Goal: Complete application form

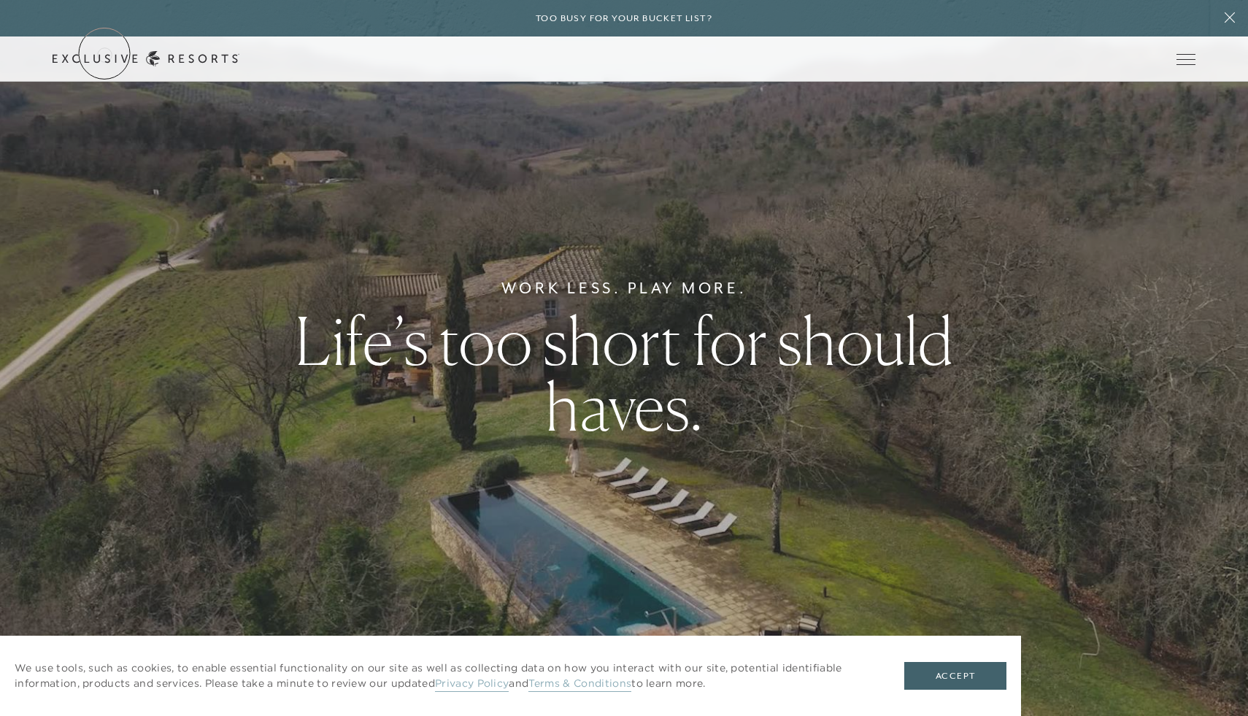
click at [0, 0] on link "Get Started" at bounding box center [0, 0] width 0 height 0
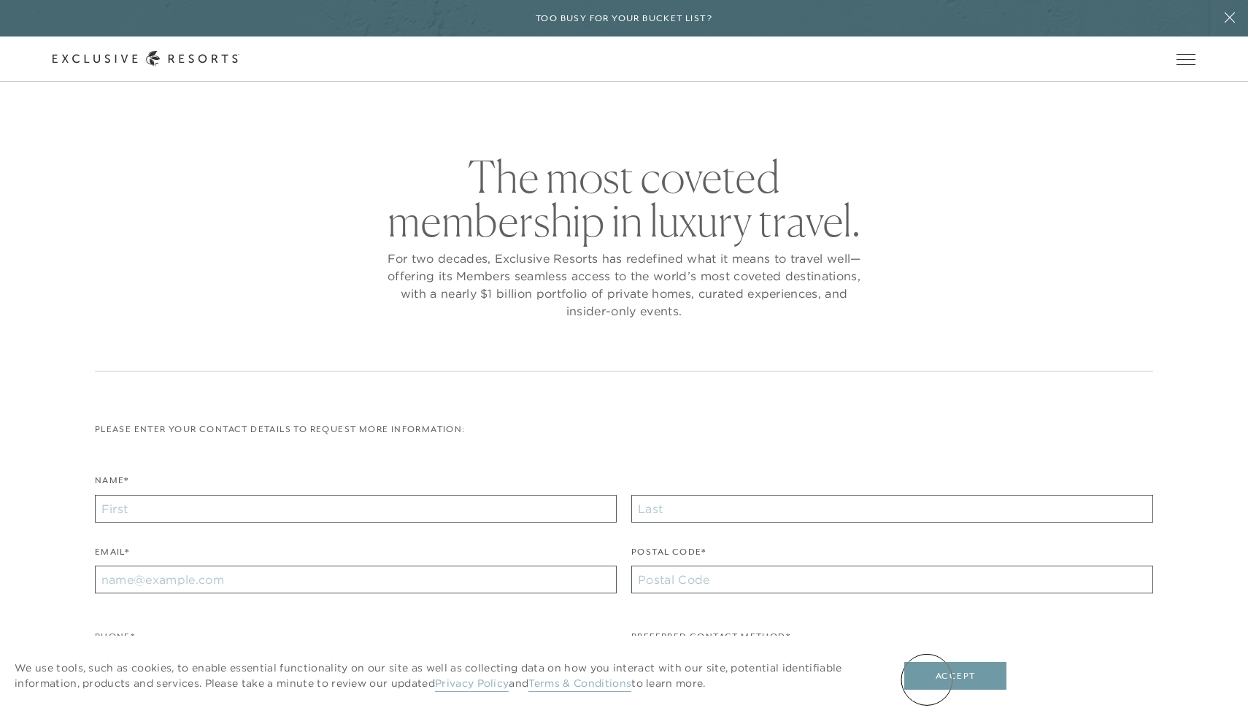
click at [927, 679] on button "Accept" at bounding box center [955, 676] width 102 height 28
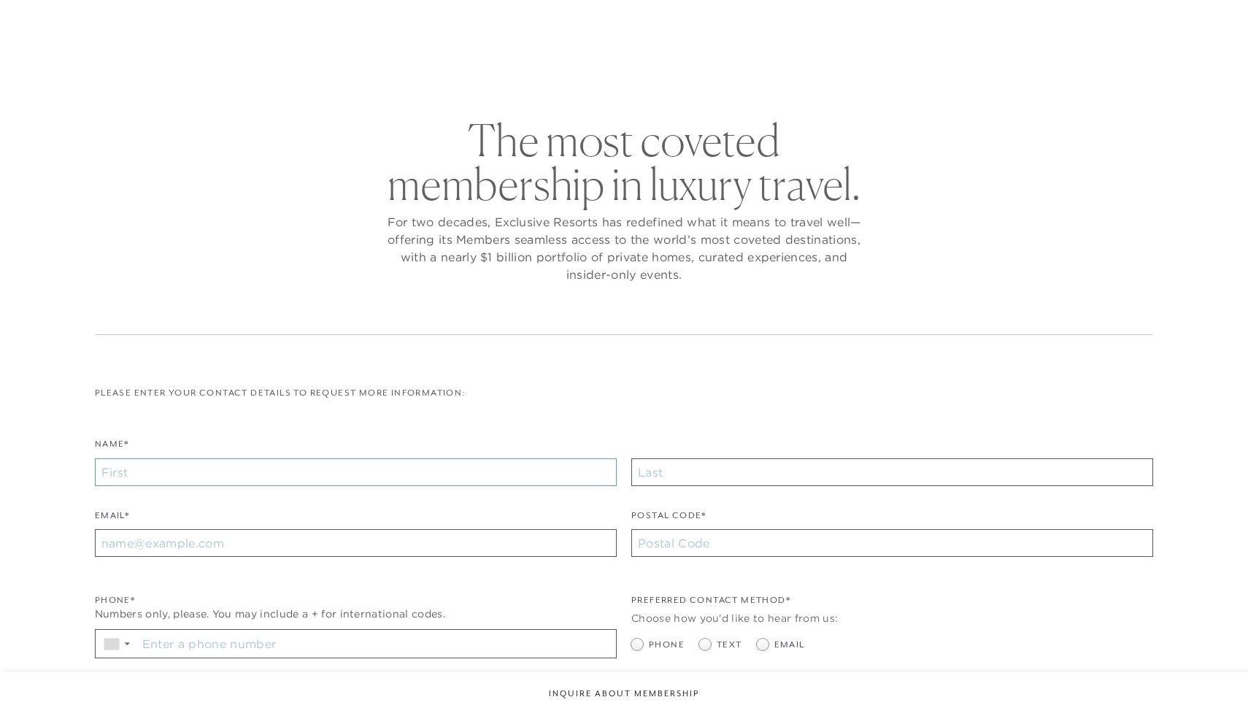
click at [166, 477] on div "Name*" at bounding box center [356, 461] width 522 height 50
checkbox input "false"
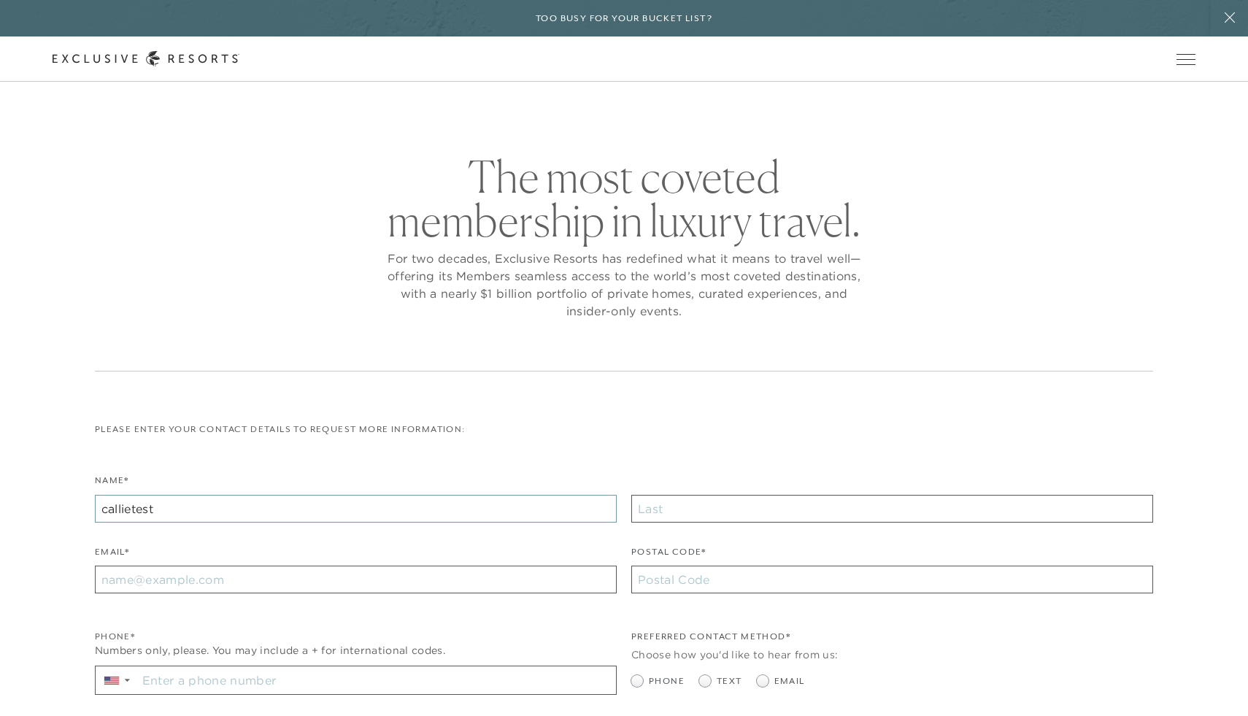
type input "callietest"
type input "tjtest"
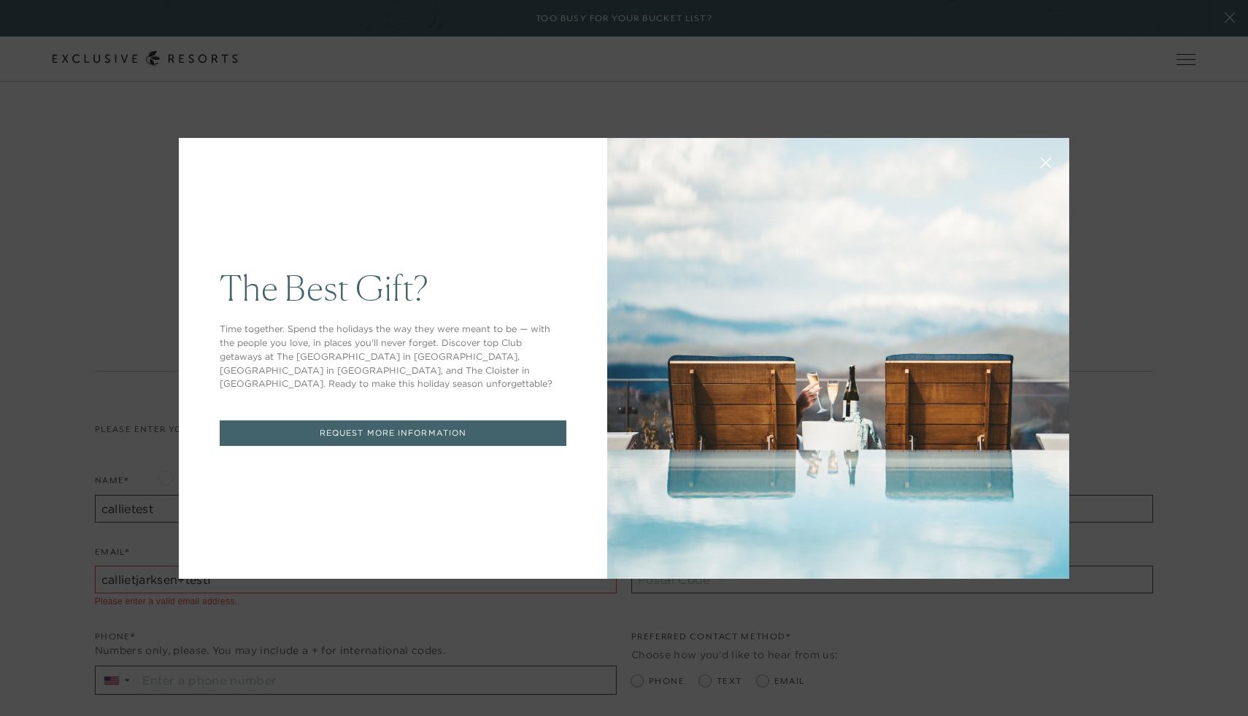
click at [1047, 161] on icon at bounding box center [1046, 162] width 11 height 11
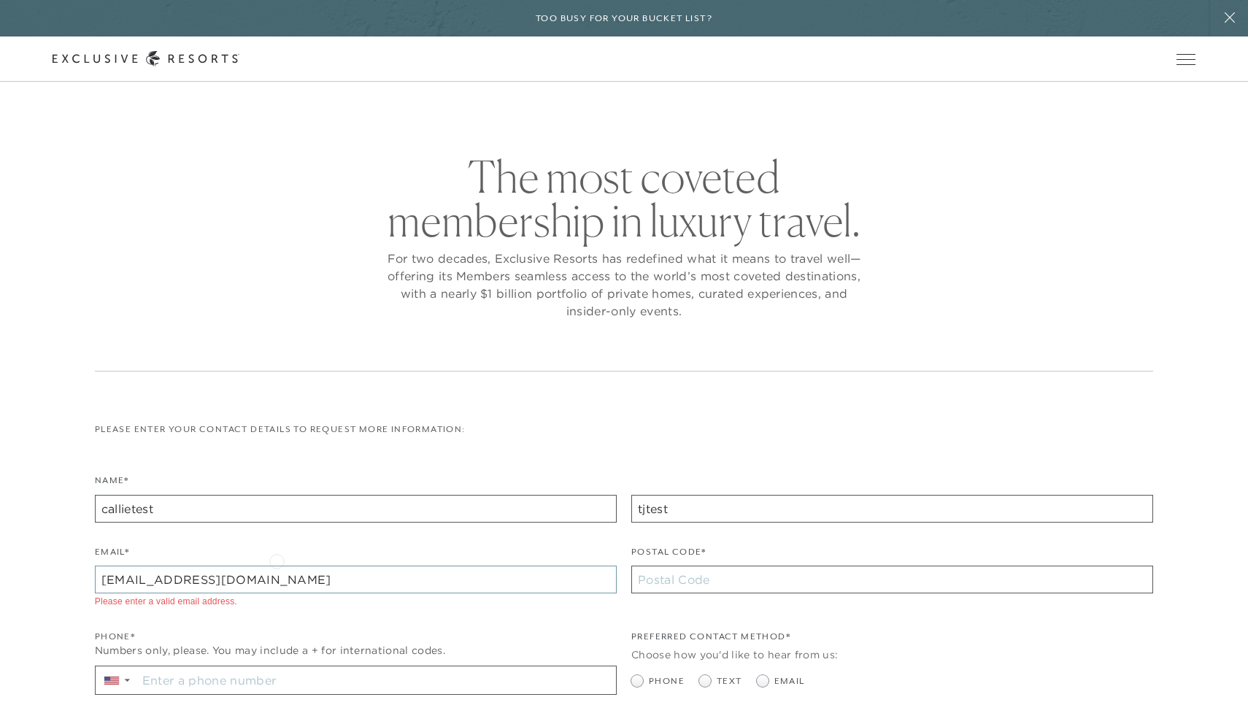
type input "[EMAIL_ADDRESS][DOMAIN_NAME]"
type input "53029"
click at [757, 683] on span at bounding box center [763, 681] width 12 height 12
radio input "true"
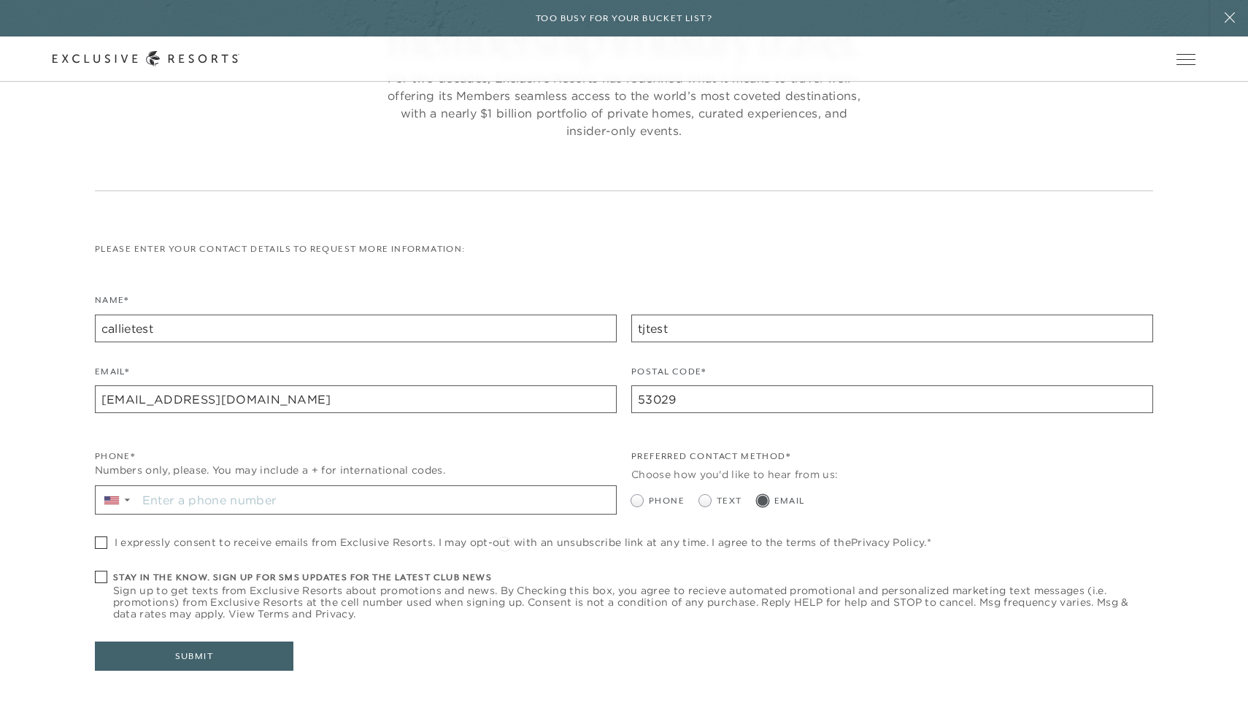
scroll to position [216, 0]
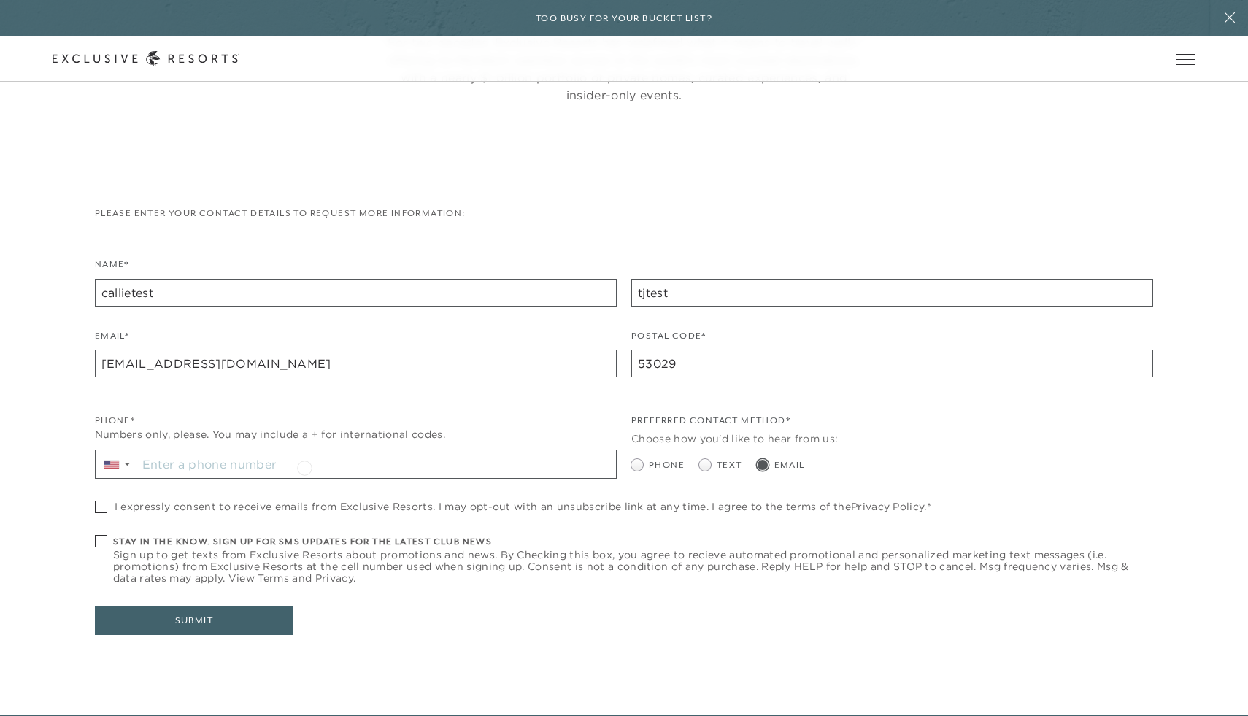
click at [304, 466] on input "Stay in the know. Sign up for sms updates for the latest club news Sign up to g…" at bounding box center [376, 464] width 479 height 28
type input "[PHONE_NUMBER]"
click at [196, 504] on span "I expressly consent to receive emails from Exclusive Resorts. I may opt-out wit…" at bounding box center [523, 507] width 817 height 12
checkbox input "true"
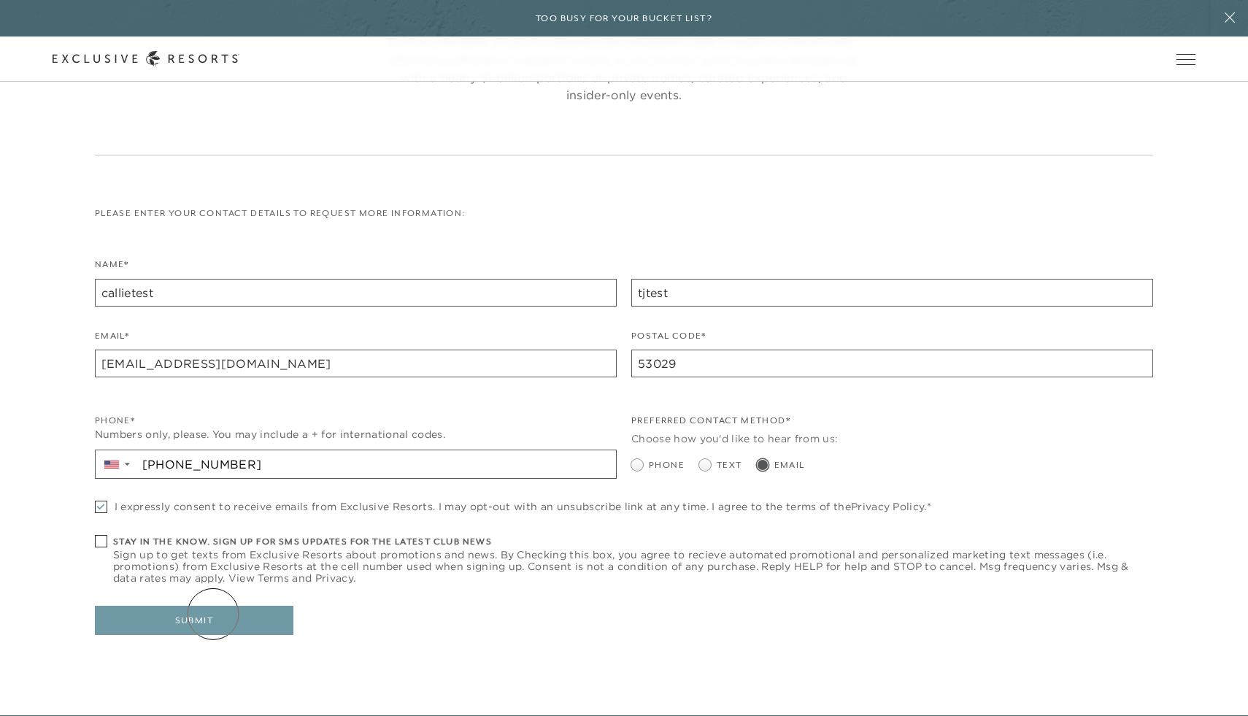
click at [213, 614] on button "Submit" at bounding box center [194, 620] width 199 height 29
